Goal: Transaction & Acquisition: Purchase product/service

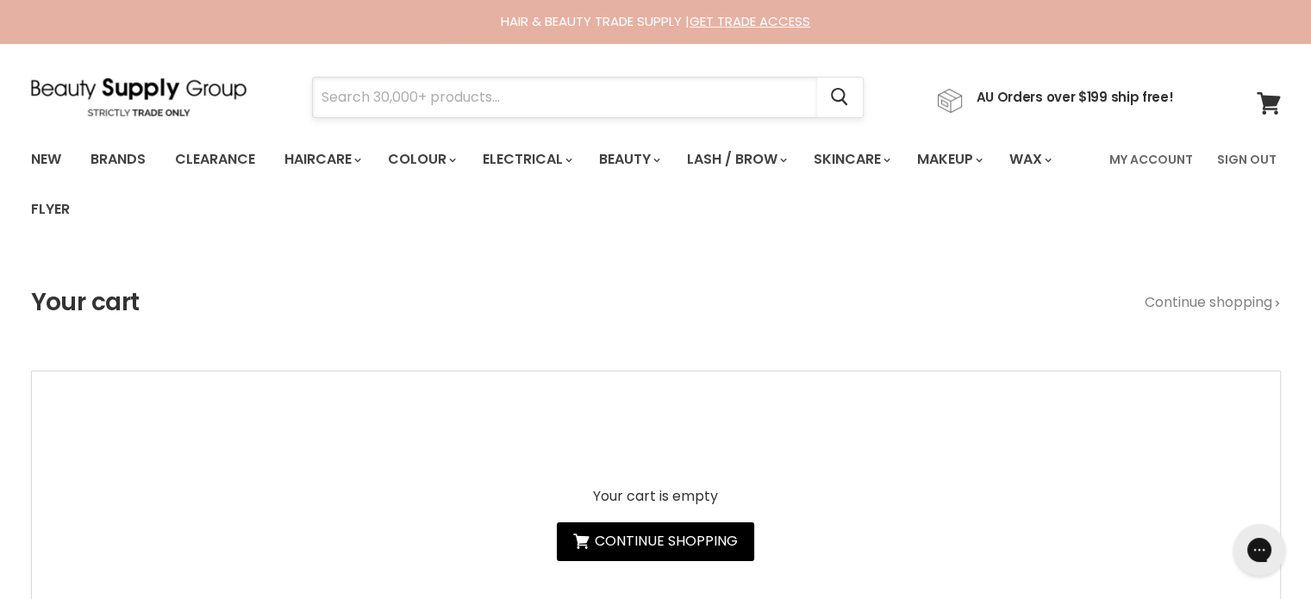
drag, startPoint x: 371, startPoint y: 71, endPoint x: 347, endPoint y: 90, distance: 31.2
paste input "Agadir Hair Shield 450 Plus Spray Treatment"
type input "Agadir Hair Shield 450 Plus Spray Treatment"
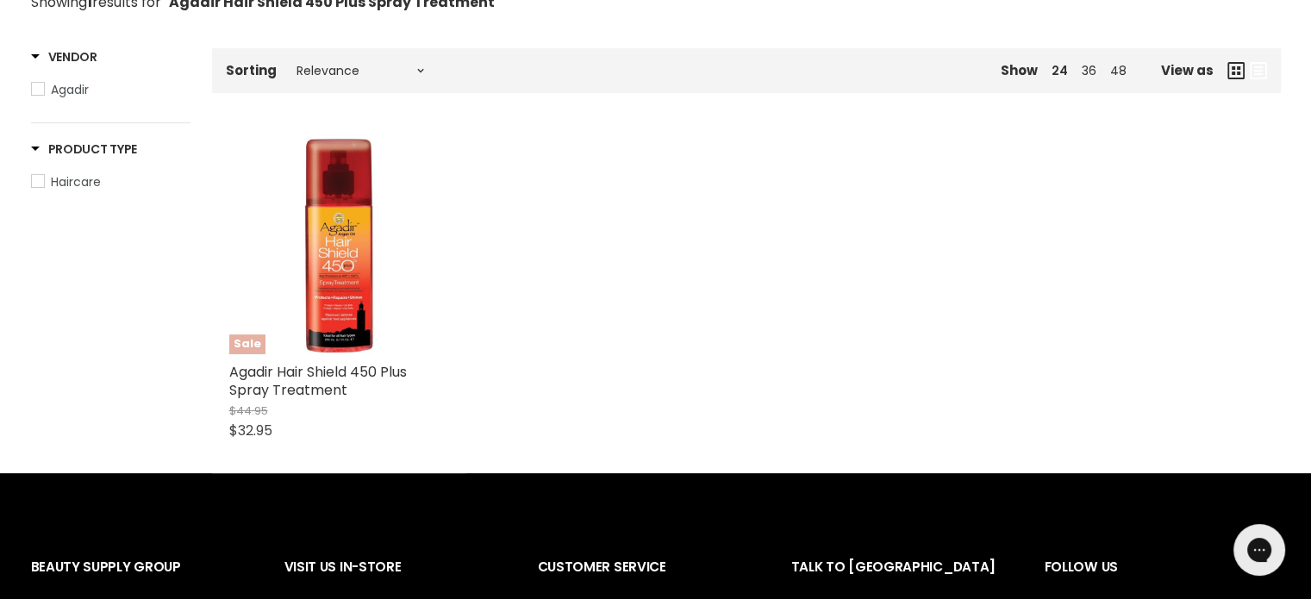
scroll to position [345, 0]
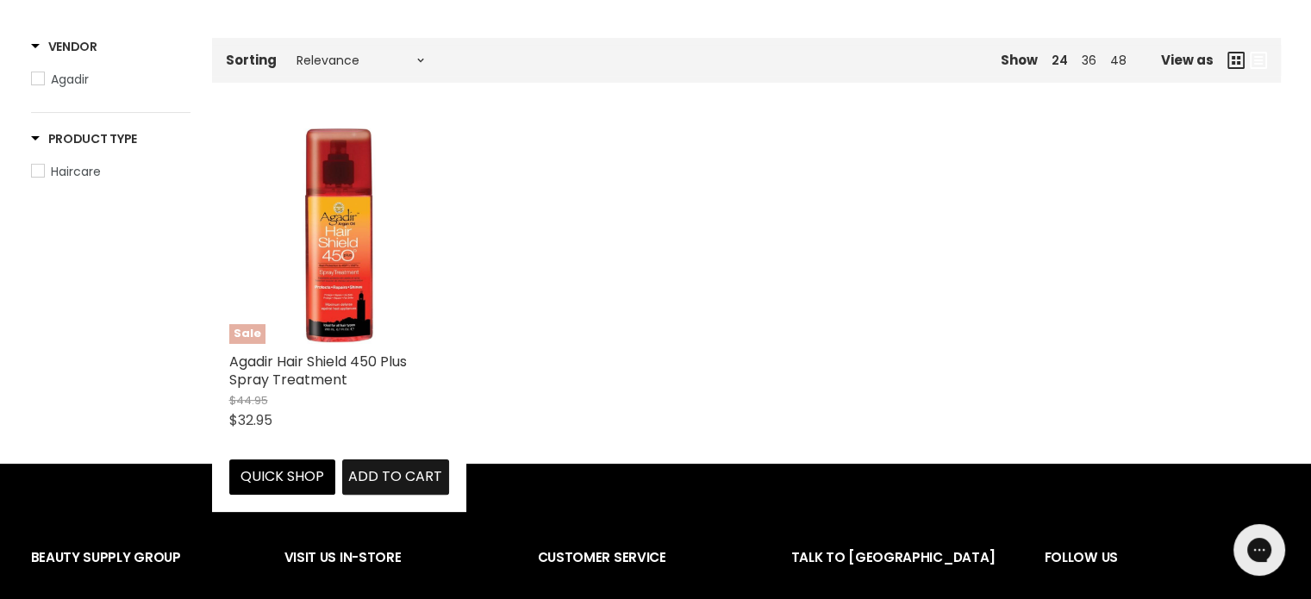
click at [384, 478] on span "Add to cart" at bounding box center [395, 476] width 94 height 20
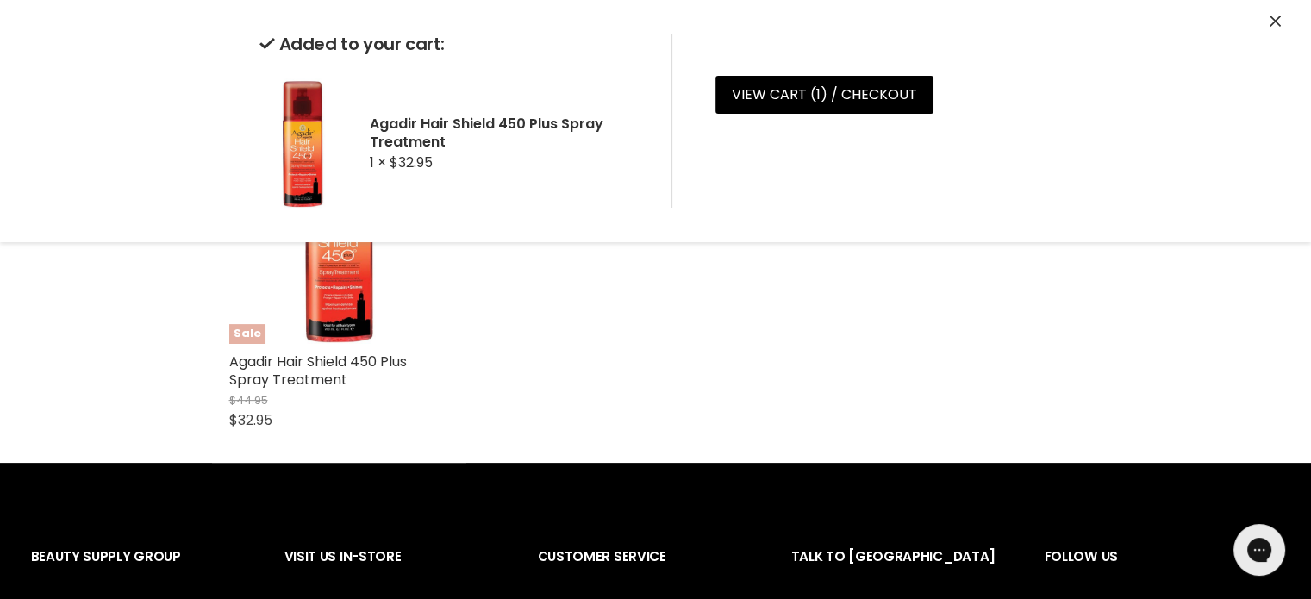
click at [1272, 22] on icon "Close" at bounding box center [1274, 21] width 11 height 11
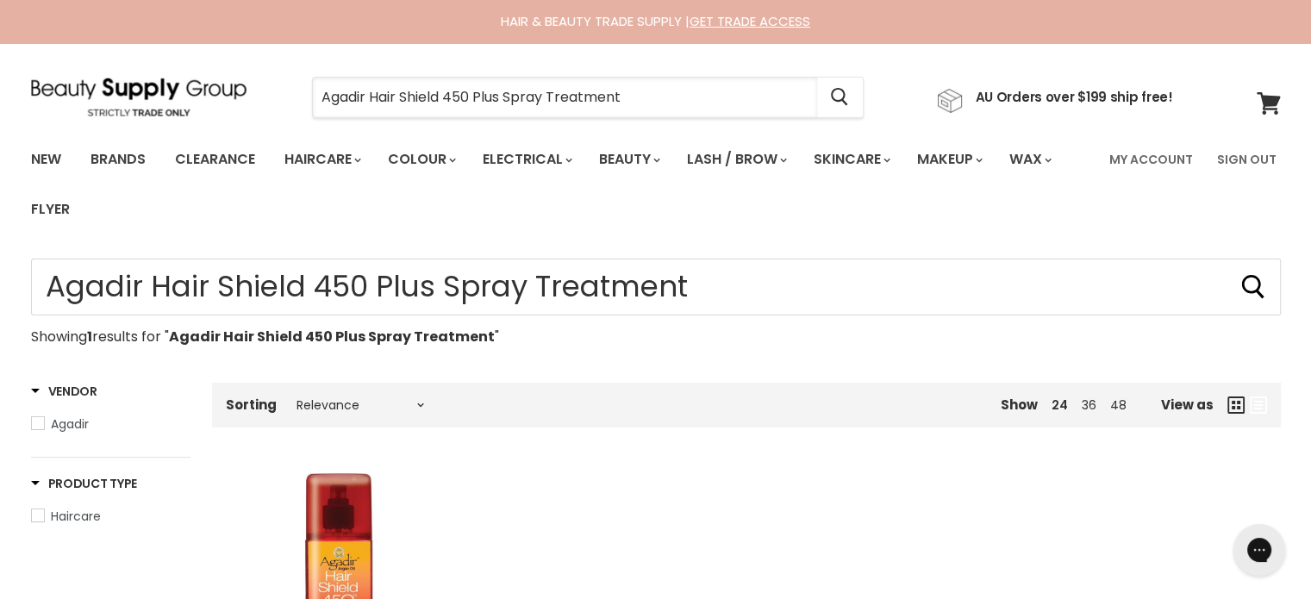
drag, startPoint x: 641, startPoint y: 84, endPoint x: 310, endPoint y: 112, distance: 332.0
click at [310, 112] on div "Agadir Hair Shield 450 Plus Spray Treatment Cancel" at bounding box center [587, 98] width 639 height 40
paste input "Davroe Moisture"
type input "Davroe Moisture"
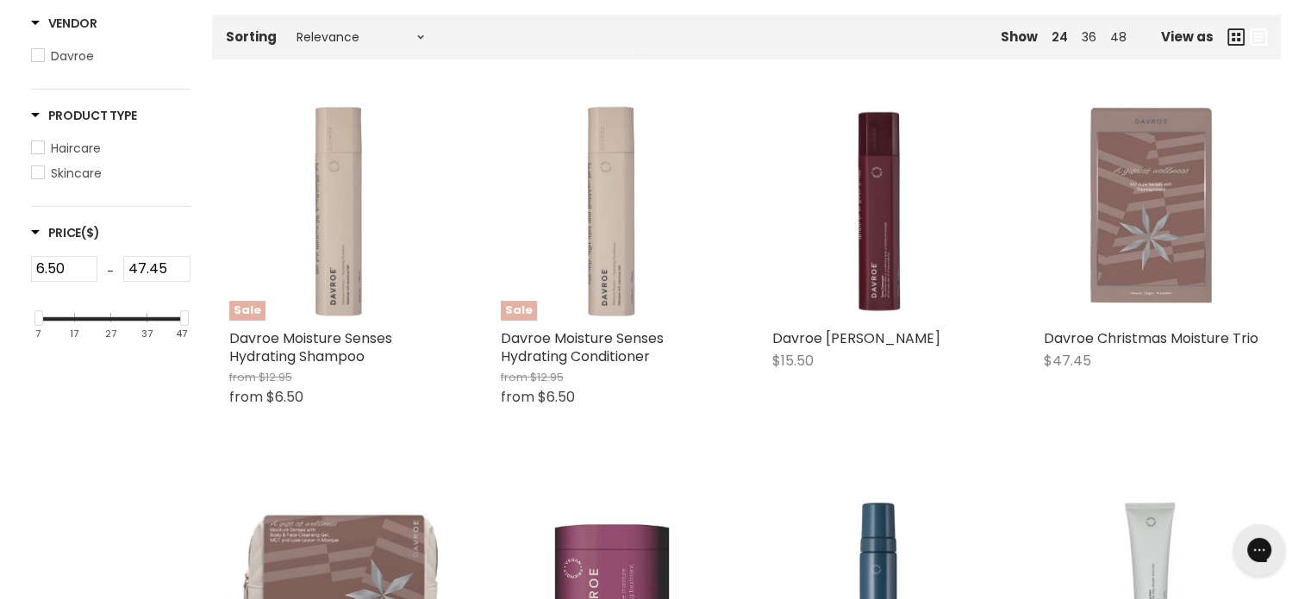
scroll to position [374, 0]
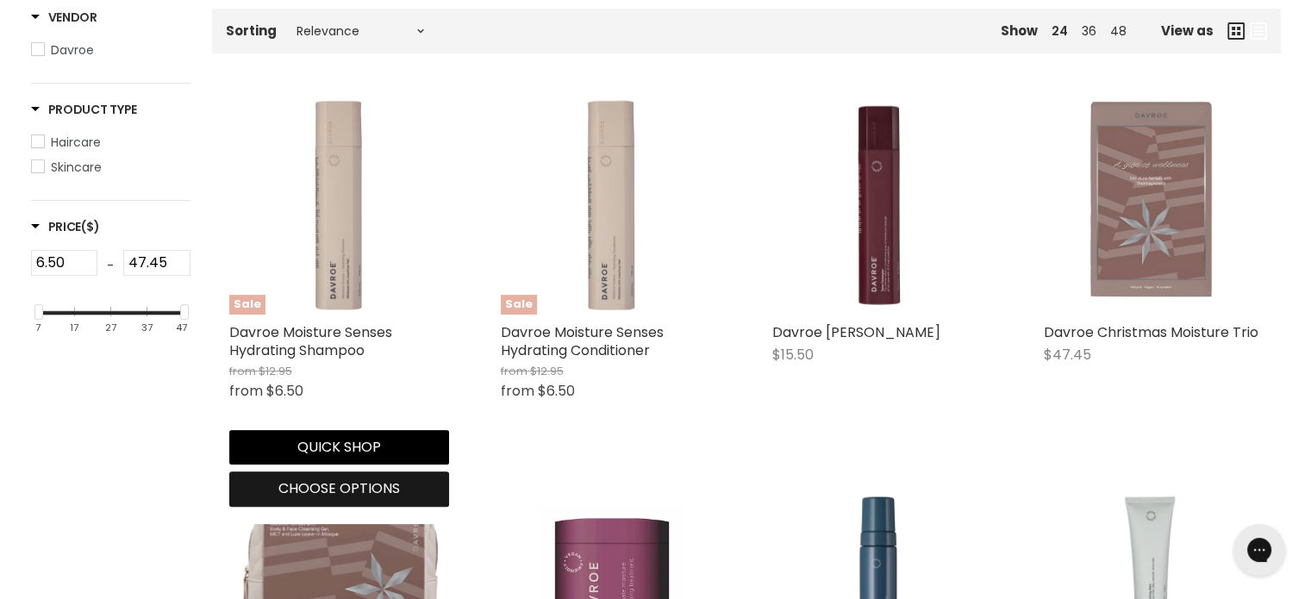
click at [327, 489] on span "Choose options" at bounding box center [338, 488] width 121 height 20
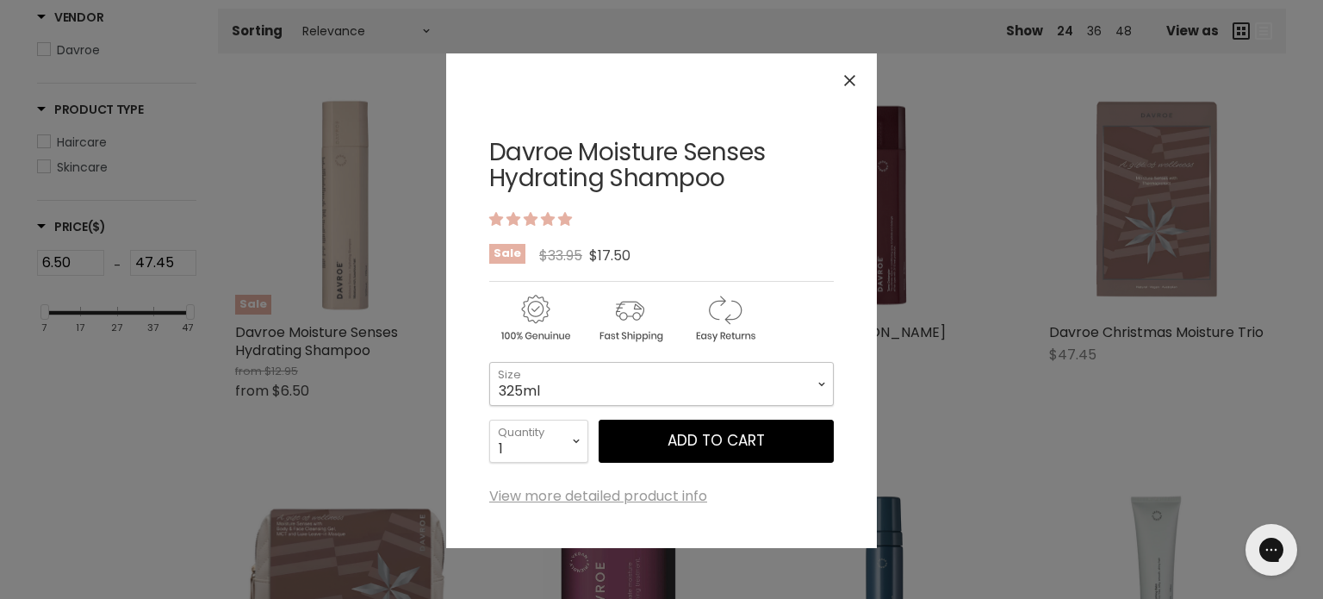
click at [545, 389] on select "325ml 100ml 1 Litre" at bounding box center [661, 383] width 345 height 43
click at [489, 362] on select "325ml 100ml 1 Litre" at bounding box center [661, 383] width 345 height 43
select select "1 Litre"
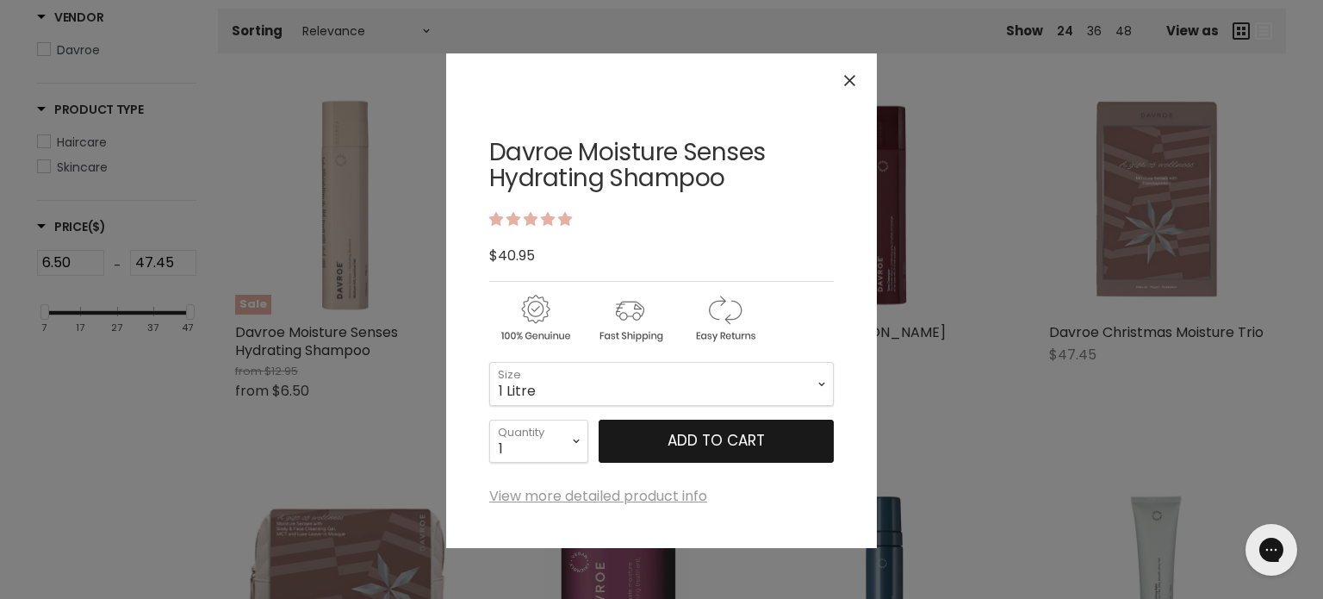
click at [713, 442] on button "Add to cart" at bounding box center [716, 441] width 235 height 43
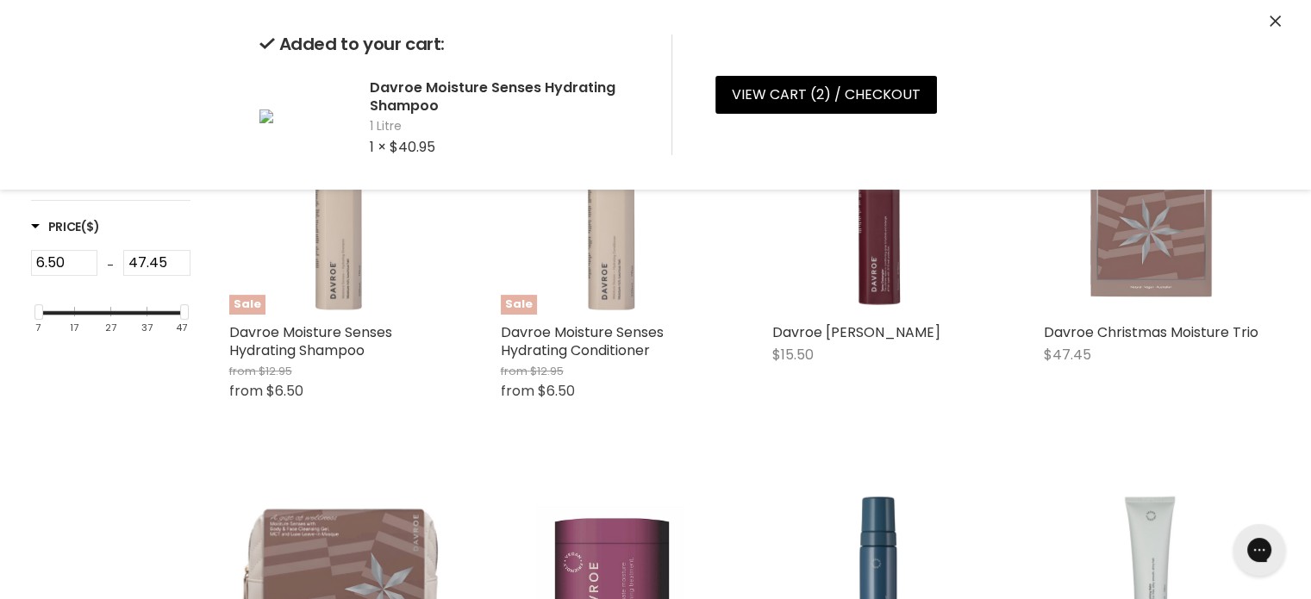
click at [1270, 16] on icon "Close" at bounding box center [1274, 21] width 11 height 11
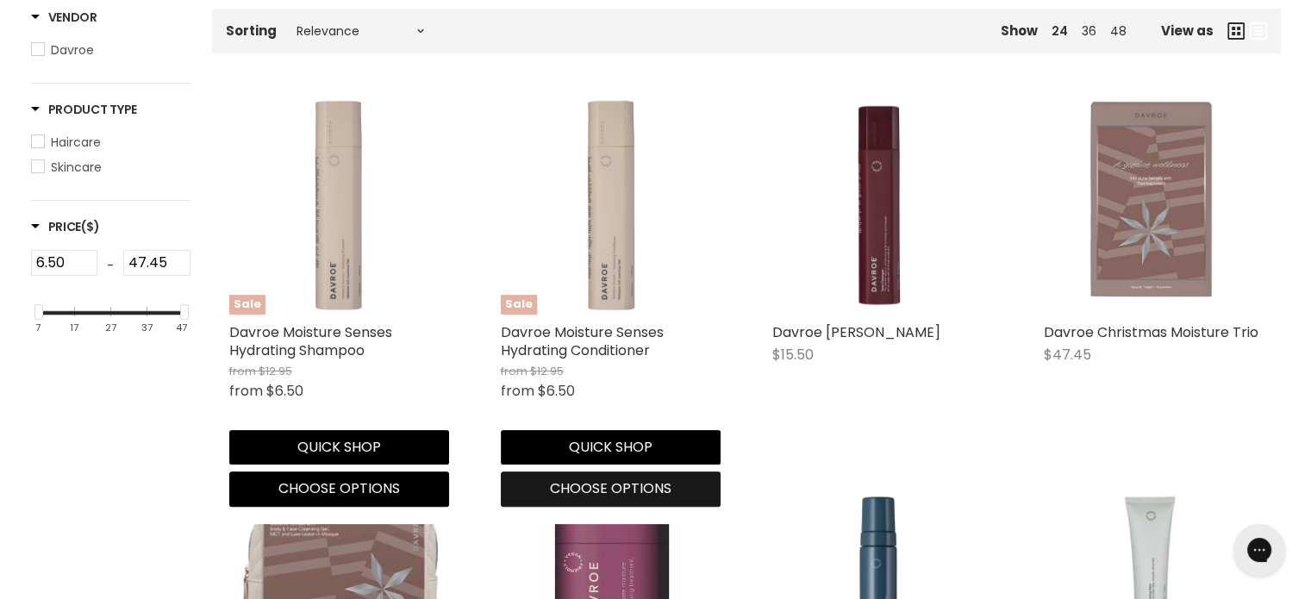
click at [589, 480] on span "Choose options" at bounding box center [610, 488] width 121 height 20
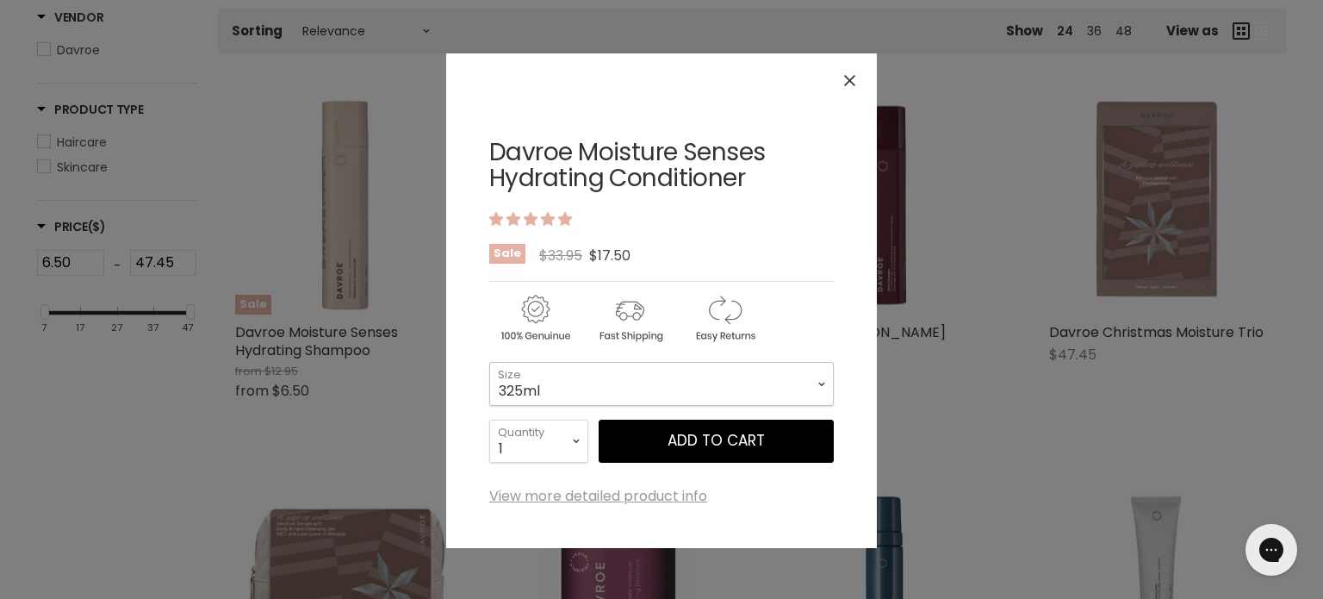
click at [612, 389] on select "325ml 100ml 1 Litre" at bounding box center [661, 383] width 345 height 43
click at [489, 362] on select "325ml 100ml 1 Litre" at bounding box center [661, 383] width 345 height 43
select select "1 Litre"
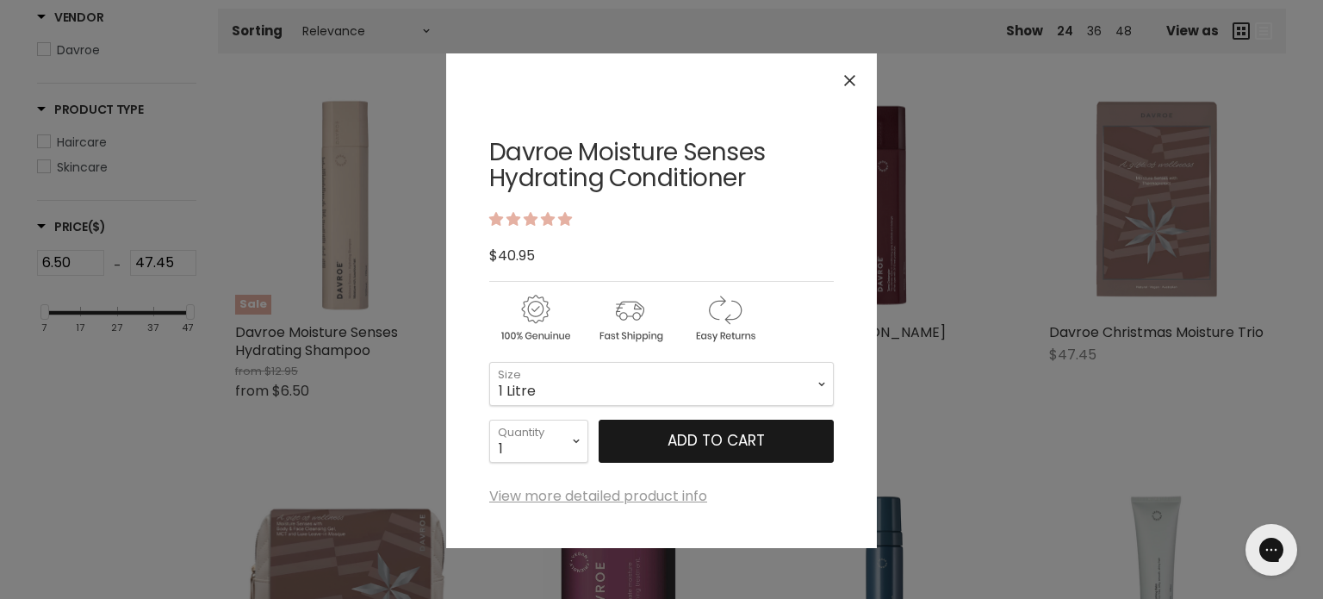
click at [658, 440] on button "Add to cart" at bounding box center [716, 441] width 235 height 43
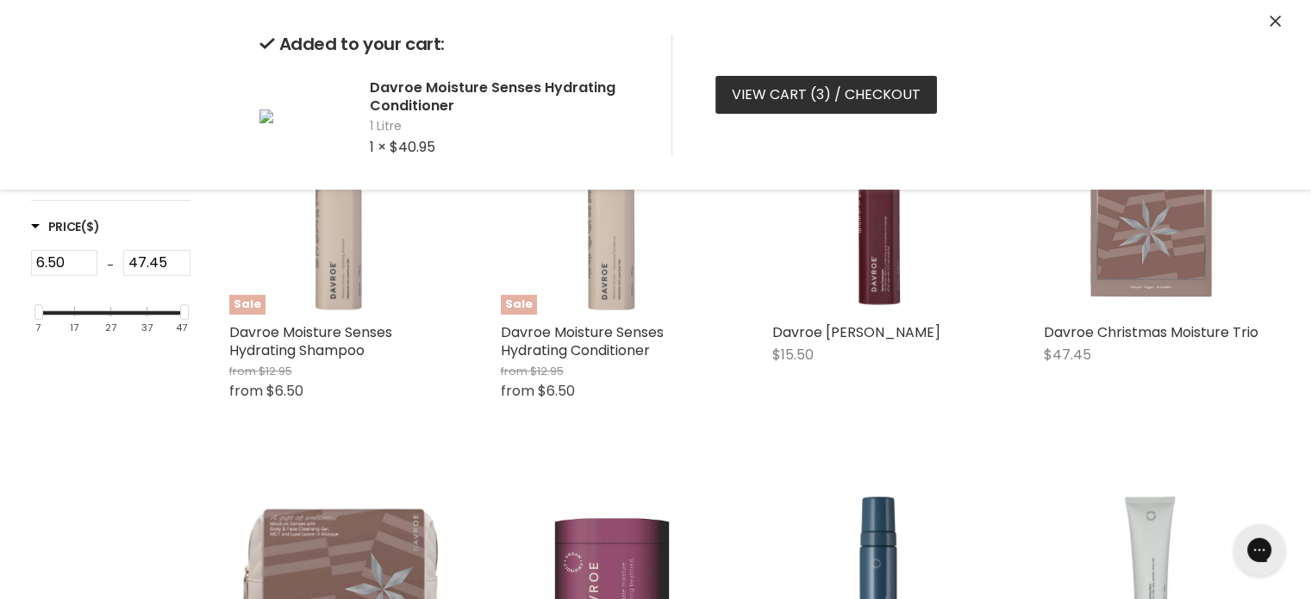
click at [757, 96] on link "View cart ( 3 ) / Checkout" at bounding box center [825, 95] width 221 height 38
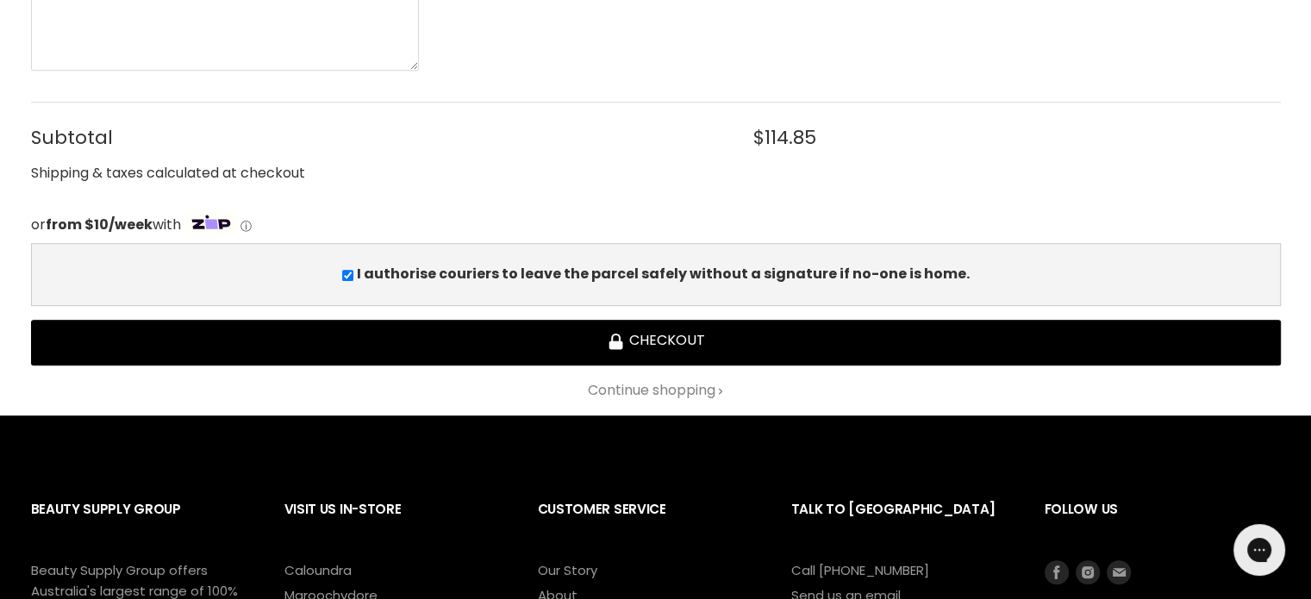
scroll to position [948, 0]
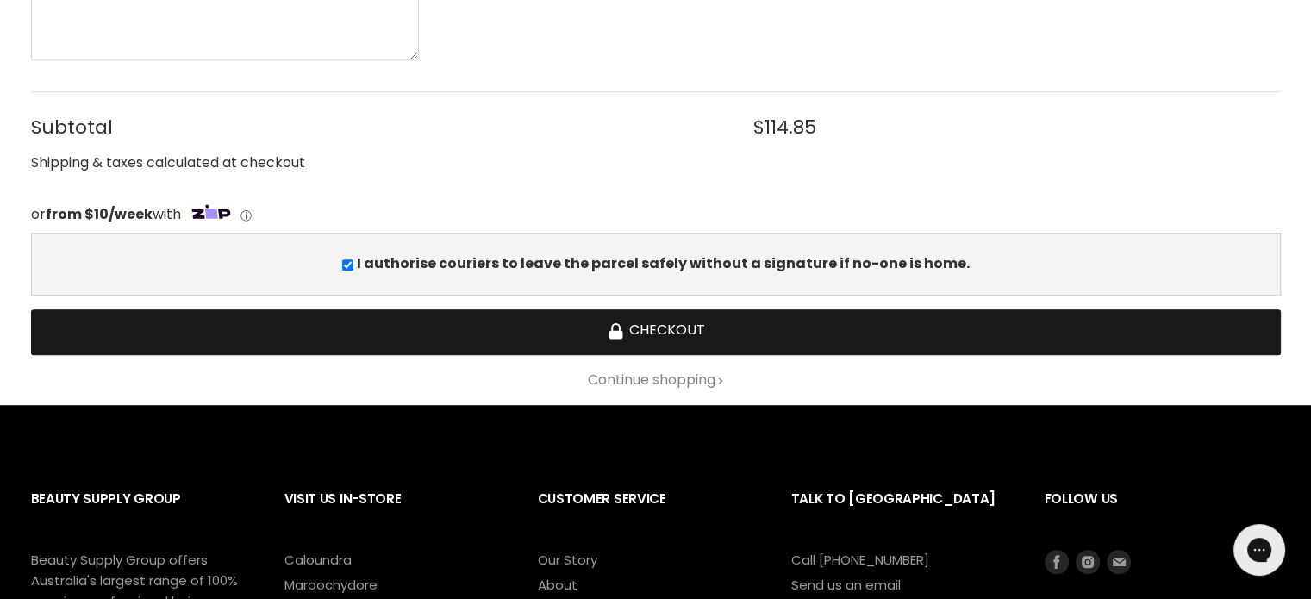
click at [668, 332] on button "Checkout" at bounding box center [655, 332] width 1249 height 46
